Goal: Task Accomplishment & Management: Complete application form

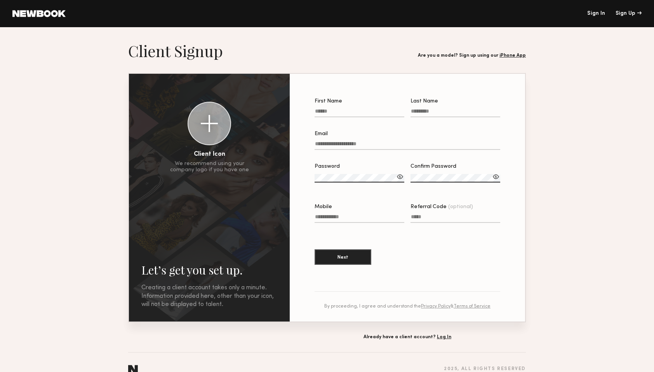
scroll to position [13, 0]
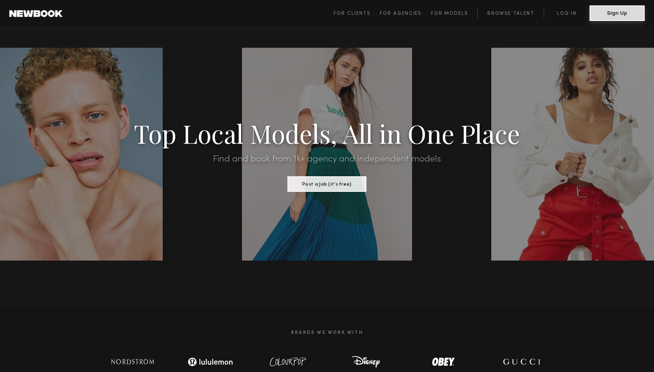
click at [613, 17] on button "Sign Up" at bounding box center [616, 13] width 55 height 16
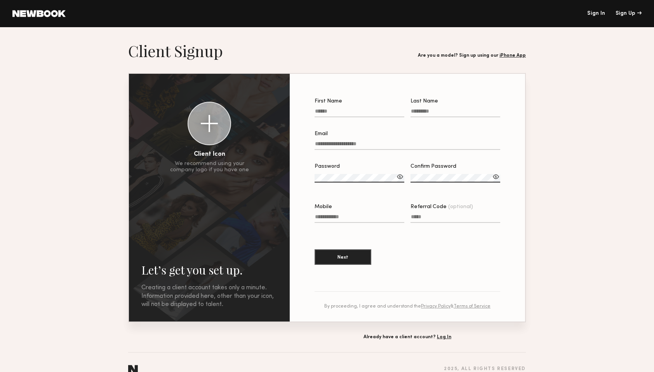
click at [374, 111] on input "First Name" at bounding box center [359, 112] width 90 height 9
click at [428, 144] on input "Email" at bounding box center [406, 145] width 185 height 9
type input "*"
type input "**********"
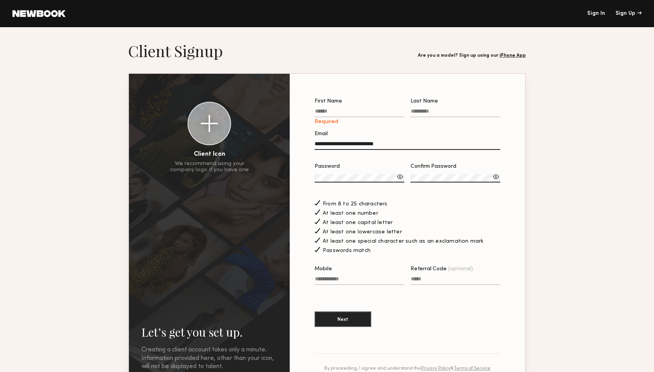
click at [359, 114] on input "First Name Required" at bounding box center [359, 112] width 90 height 9
type input "*"
type input "******"
click at [419, 112] on input "Last Name" at bounding box center [455, 112] width 90 height 9
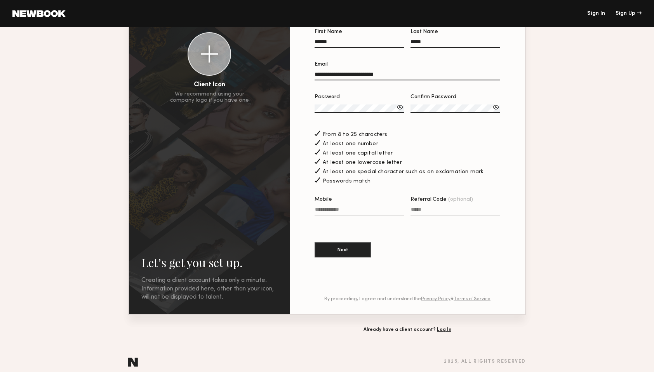
scroll to position [70, 0]
type input "*****"
click at [371, 209] on input "Mobile" at bounding box center [359, 210] width 90 height 9
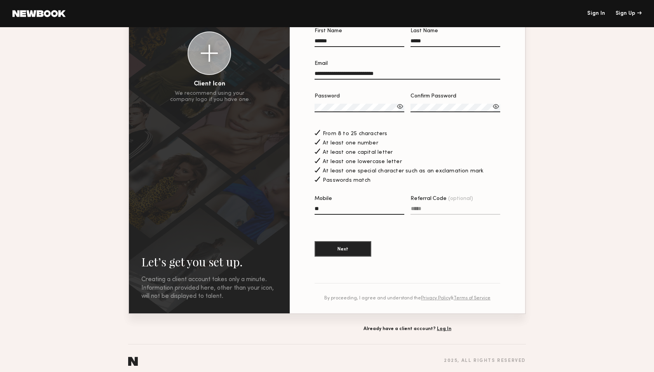
type input "*"
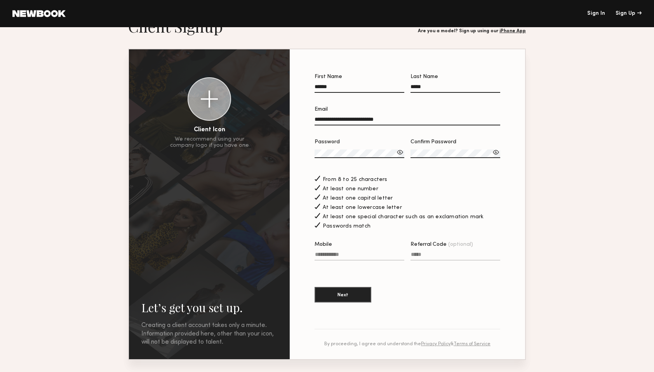
scroll to position [30, 0]
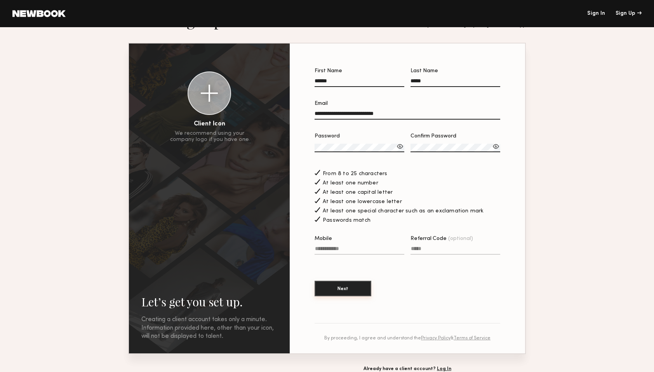
click at [354, 285] on button "Next" at bounding box center [342, 289] width 57 height 16
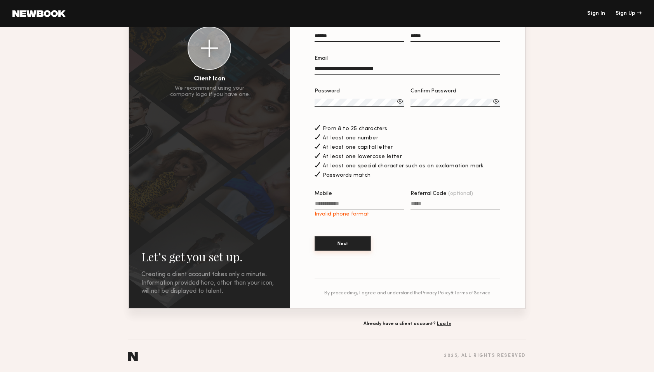
scroll to position [0, 0]
